Goal: Task Accomplishment & Management: Use online tool/utility

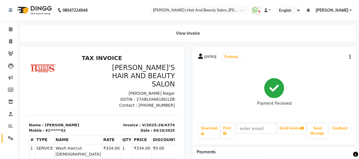
click at [13, 134] on link "Settings" at bounding box center [9, 137] width 14 height 9
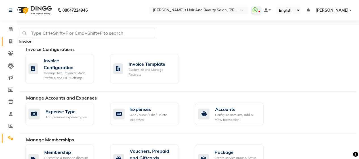
click at [11, 42] on icon at bounding box center [10, 41] width 3 height 4
select select "6429"
select select "service"
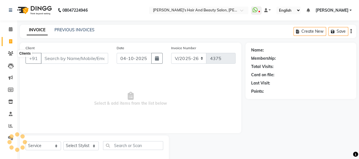
scroll to position [12, 0]
